Goal: Task Accomplishment & Management: Complete application form

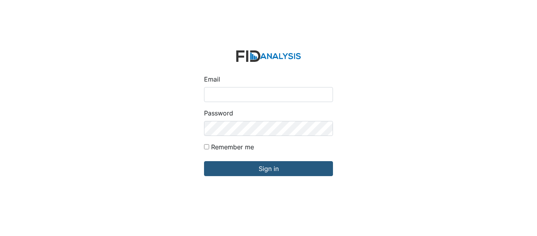
click at [249, 96] on input "Email" at bounding box center [268, 94] width 129 height 15
type input "[EMAIL_ADDRESS][DOMAIN_NAME]"
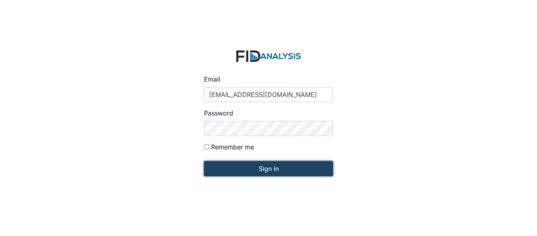
click at [269, 165] on input "Sign in" at bounding box center [268, 168] width 129 height 15
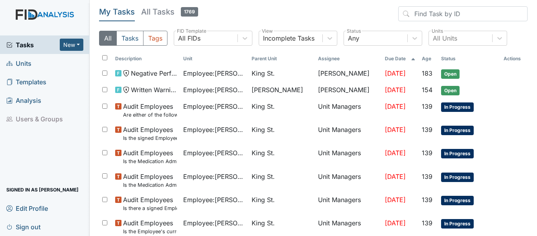
click at [36, 65] on link "Units" at bounding box center [45, 63] width 90 height 18
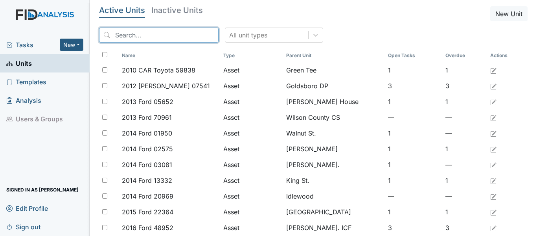
click at [164, 35] on input "search" at bounding box center [159, 35] width 120 height 15
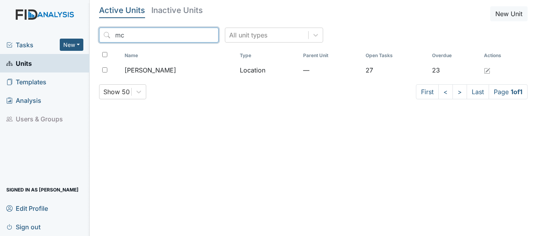
type input "m"
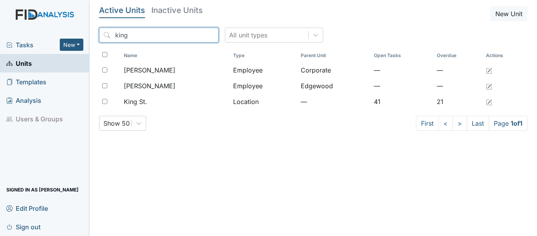
type input "king"
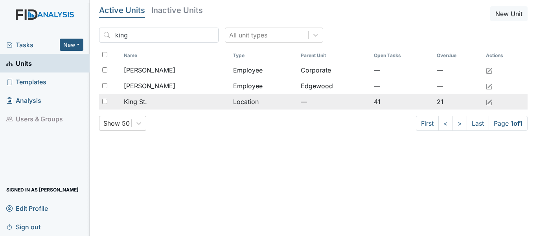
click at [147, 98] on span "King St." at bounding box center [135, 101] width 23 height 9
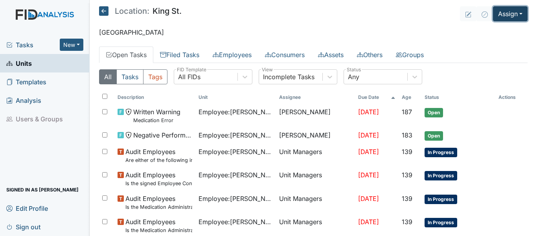
click at [493, 18] on button "Assign" at bounding box center [510, 13] width 35 height 15
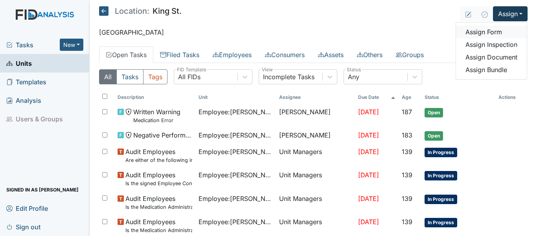
click at [487, 31] on link "Assign Form" at bounding box center [491, 32] width 71 height 13
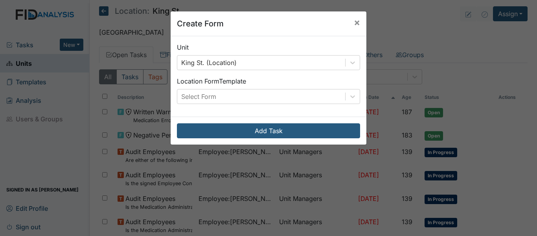
click at [323, 104] on div "Unit King St. (Location) Location Form Template Select Form" at bounding box center [269, 76] width 196 height 80
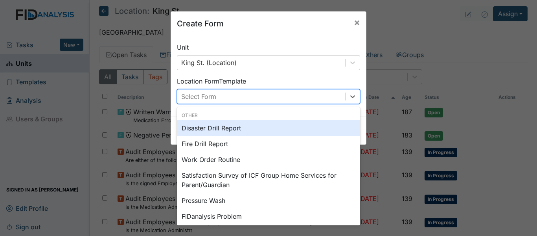
click at [321, 97] on div "Select Form" at bounding box center [261, 96] width 168 height 14
click at [269, 128] on div "Disaster Drill Report" at bounding box center [268, 128] width 183 height 16
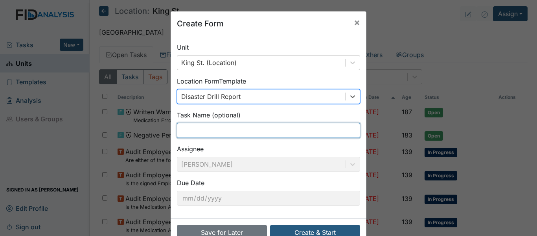
click at [264, 131] on input "text" at bounding box center [268, 130] width 183 height 15
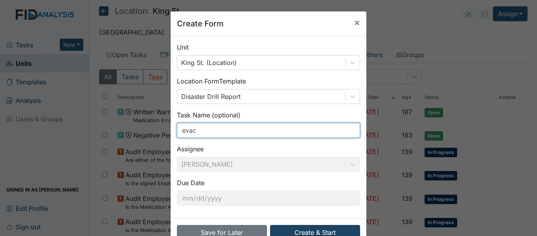
type input "evac"
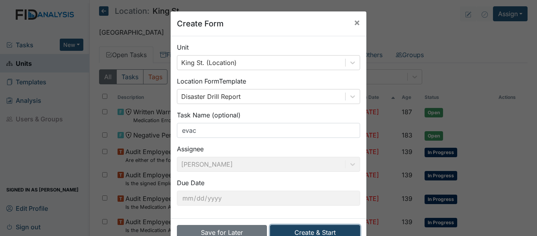
click at [315, 227] on button "Create & Start" at bounding box center [315, 232] width 90 height 15
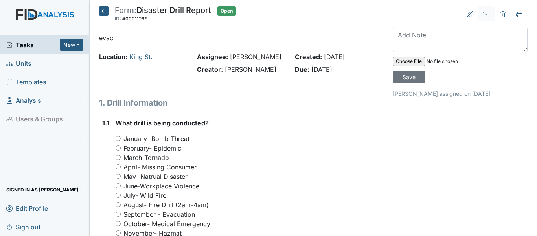
click at [401, 64] on input "file" at bounding box center [446, 61] width 107 height 19
type input "C:\fakepath\Full scale evac.pdf"
click at [400, 81] on input "Save" at bounding box center [409, 77] width 33 height 12
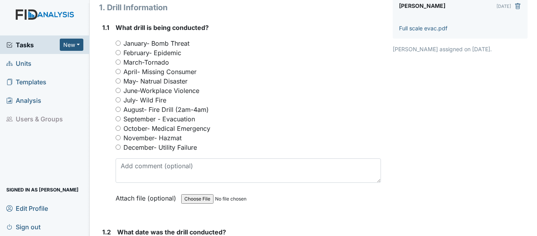
scroll to position [112, 0]
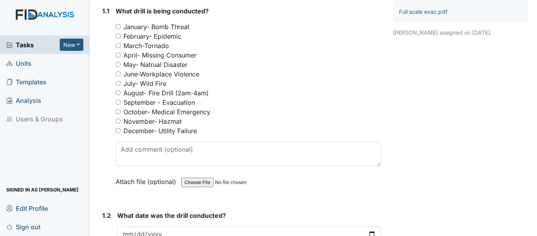
click at [161, 101] on label "September - Evacuation" at bounding box center [160, 102] width 72 height 9
click at [121, 101] on input "September - Evacuation" at bounding box center [118, 102] width 5 height 5
radio input "true"
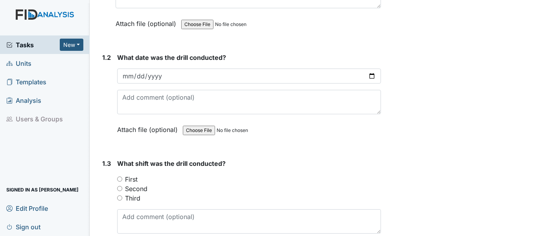
scroll to position [275, 0]
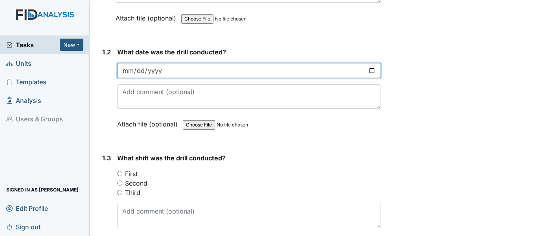
click at [369, 71] on input "date" at bounding box center [249, 70] width 264 height 15
type input "2025-09-25"
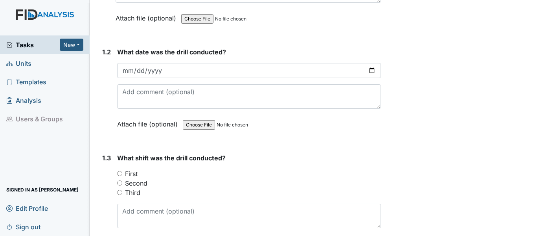
click at [125, 183] on label "Second" at bounding box center [136, 182] width 22 height 9
click at [122, 183] on input "Second" at bounding box center [119, 182] width 5 height 5
radio input "true"
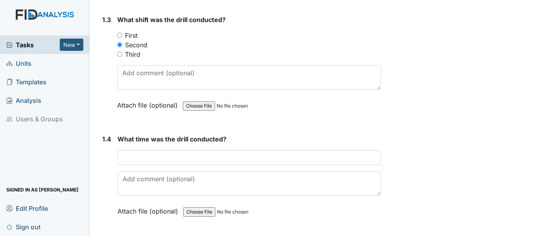
scroll to position [417, 0]
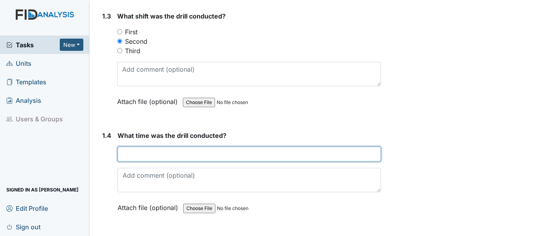
click at [246, 151] on input "text" at bounding box center [250, 153] width 264 height 15
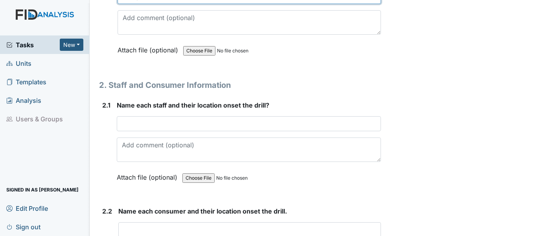
scroll to position [616, 0]
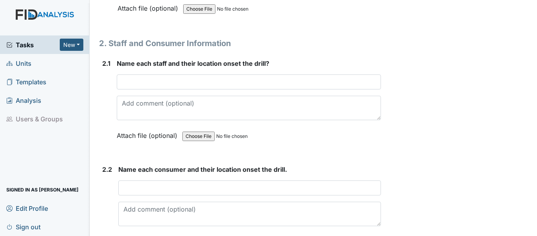
type input "3:30pm"
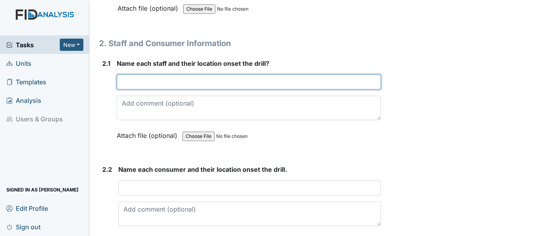
click at [155, 80] on input "text" at bounding box center [249, 81] width 264 height 15
type input "See attached"
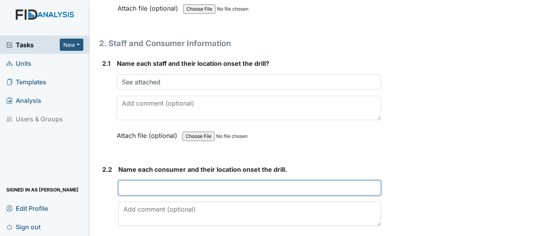
click at [134, 186] on input "text" at bounding box center [249, 187] width 263 height 15
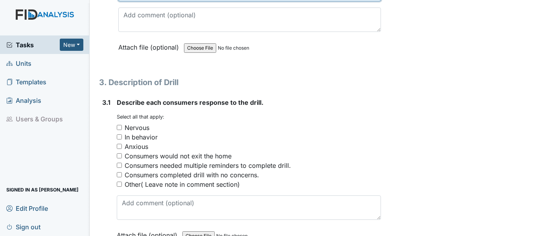
scroll to position [825, 0]
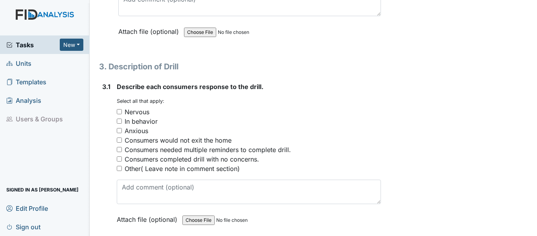
type input "See attached"
click at [179, 161] on div "Consumers completed drill with no concerns." at bounding box center [192, 158] width 135 height 9
click at [122, 161] on input "Consumers completed drill with no concerns." at bounding box center [119, 158] width 5 height 5
checkbox input "true"
click at [132, 120] on div "In behavior" at bounding box center [141, 120] width 33 height 9
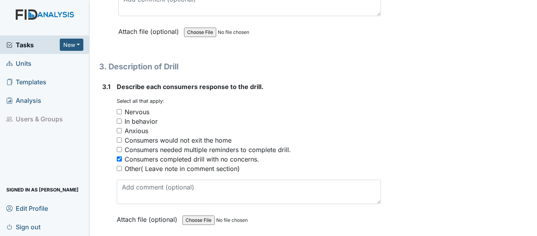
click at [122, 120] on input "In behavior" at bounding box center [119, 120] width 5 height 5
checkbox input "true"
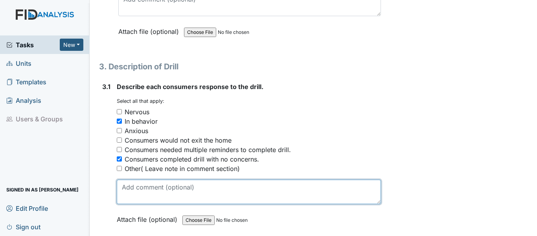
click at [189, 182] on textarea at bounding box center [249, 191] width 264 height 24
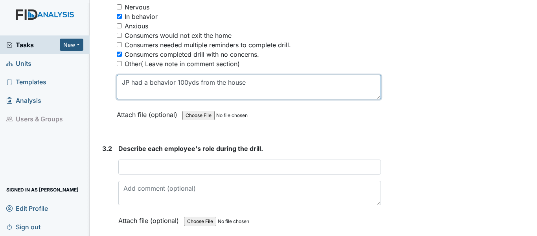
scroll to position [941, 0]
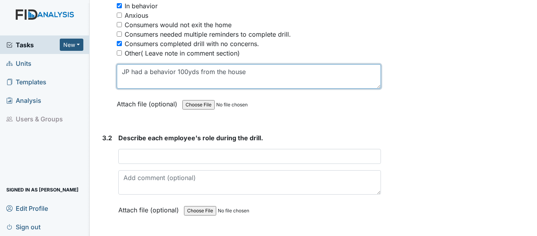
type textarea "JP had a behavior 100yds from the house"
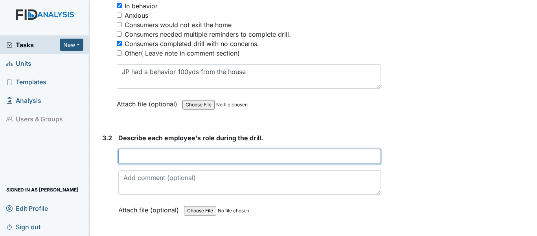
click at [262, 154] on input "text" at bounding box center [249, 156] width 263 height 15
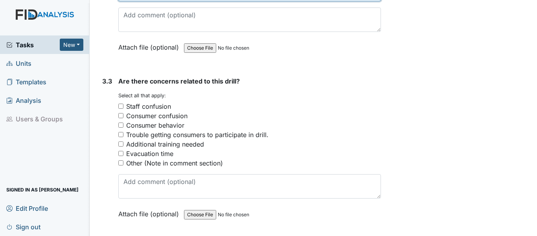
scroll to position [1119, 0]
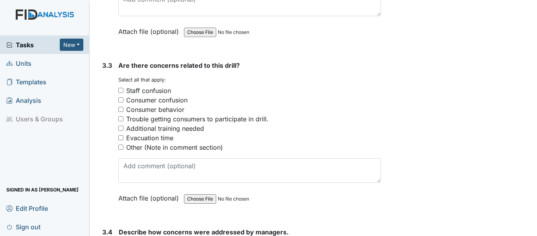
type input "See attached"
click at [147, 111] on div "Consumer behavior" at bounding box center [155, 109] width 58 height 9
click at [124, 111] on input "Consumer behavior" at bounding box center [120, 109] width 5 height 5
checkbox input "true"
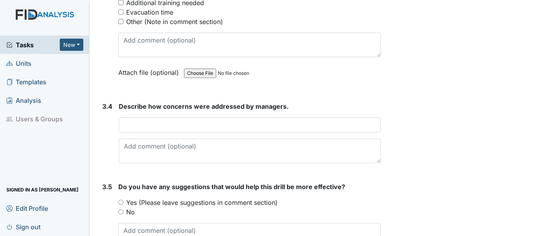
scroll to position [1260, 0]
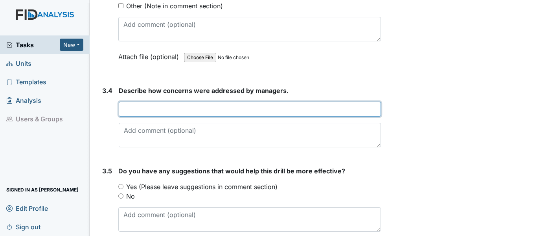
click at [249, 105] on input "text" at bounding box center [250, 108] width 262 height 15
type input "See attached"
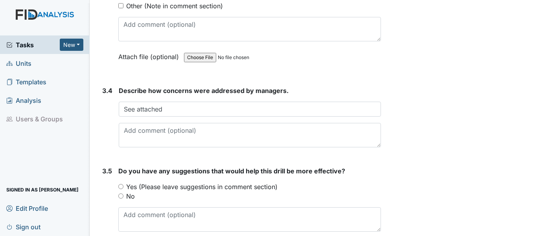
click at [127, 196] on label "No" at bounding box center [130, 195] width 9 height 9
click at [124, 196] on input "No" at bounding box center [120, 195] width 5 height 5
radio input "true"
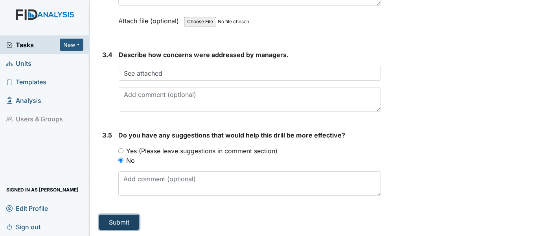
click at [124, 218] on button "Submit" at bounding box center [119, 221] width 40 height 15
